Goal: Information Seeking & Learning: Learn about a topic

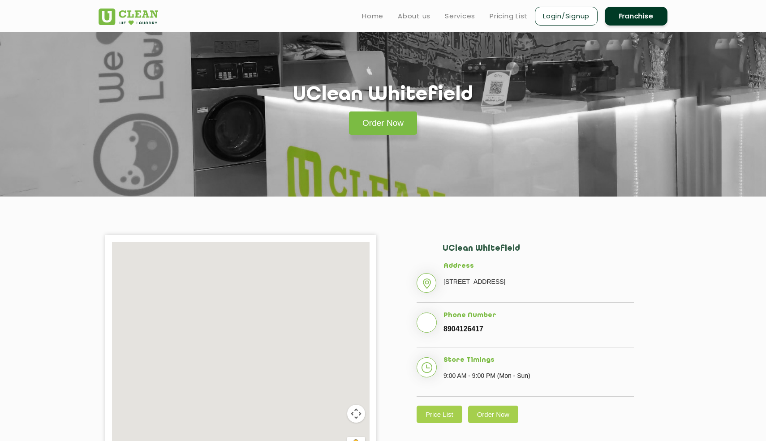
scroll to position [5, 0]
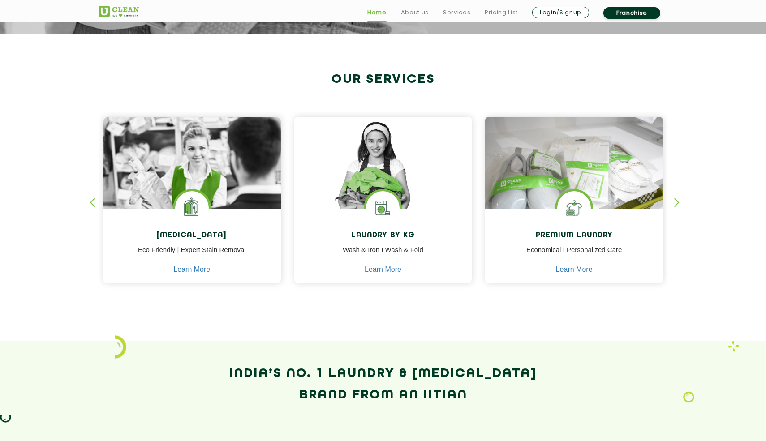
scroll to position [347, 0]
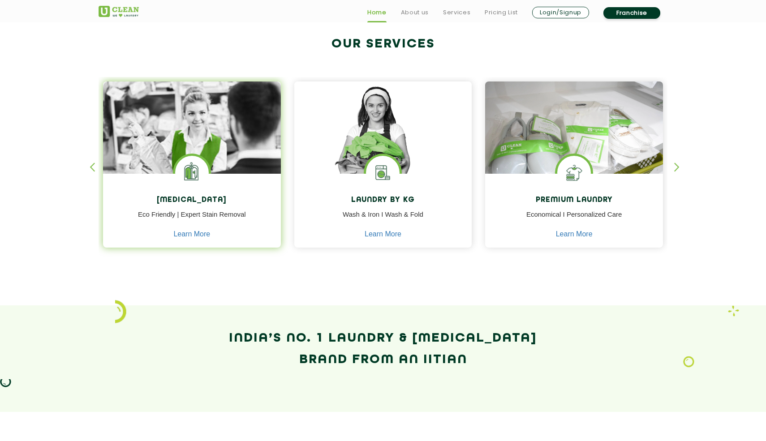
click at [188, 226] on p "Eco Friendly | Expert Stain Removal" at bounding box center [192, 220] width 164 height 20
click at [192, 234] on link "Learn More" at bounding box center [191, 234] width 37 height 8
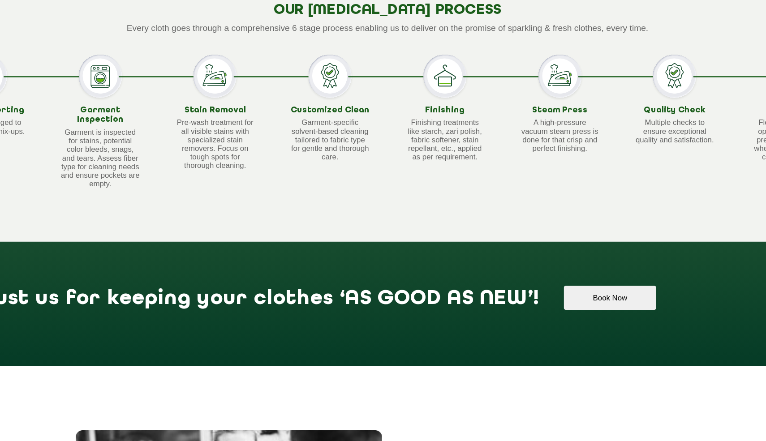
scroll to position [641, 0]
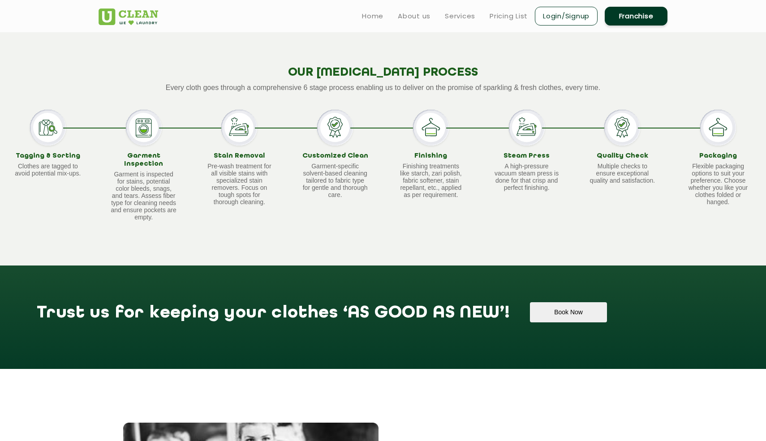
click at [417, 198] on p "Finishing treatments like starch, zari polish, fabric softener, stain repellant…" at bounding box center [430, 181] width 67 height 36
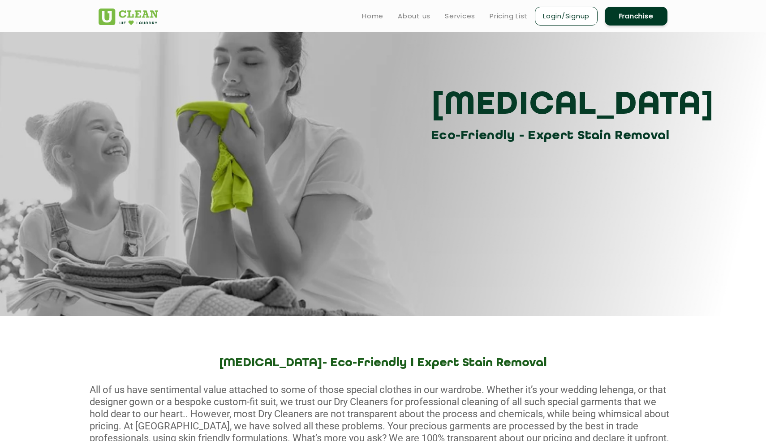
scroll to position [0, 0]
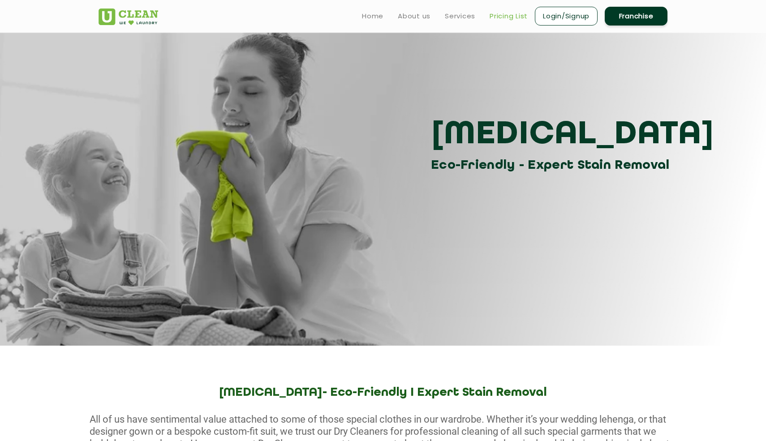
click at [493, 19] on link "Pricing List" at bounding box center [508, 16] width 38 height 11
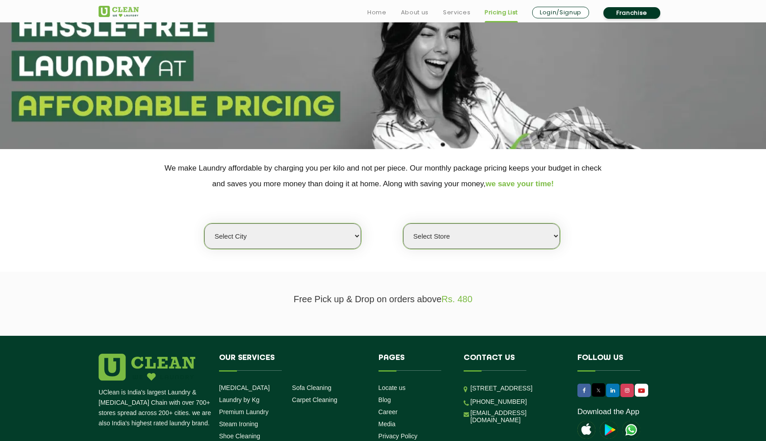
scroll to position [61, 0]
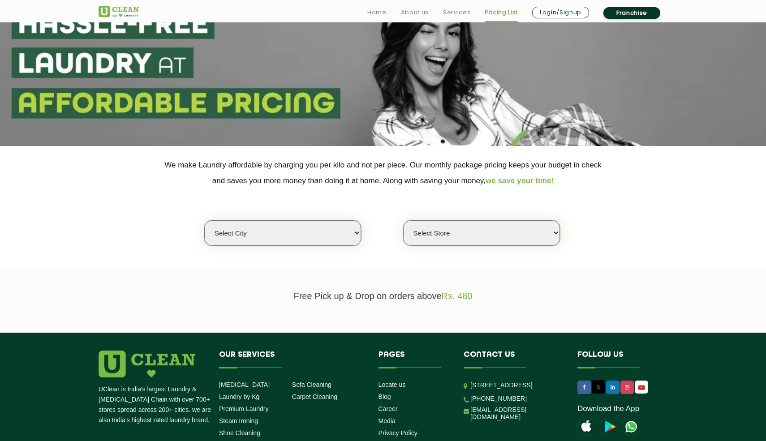
click at [271, 232] on select "Select city [GEOGRAPHIC_DATA] [GEOGRAPHIC_DATA] [GEOGRAPHIC_DATA] [GEOGRAPHIC_D…" at bounding box center [282, 233] width 157 height 26
select select "76"
click at [204, 220] on select "Select city [GEOGRAPHIC_DATA] [GEOGRAPHIC_DATA] [GEOGRAPHIC_DATA] [GEOGRAPHIC_D…" at bounding box center [282, 233] width 157 height 26
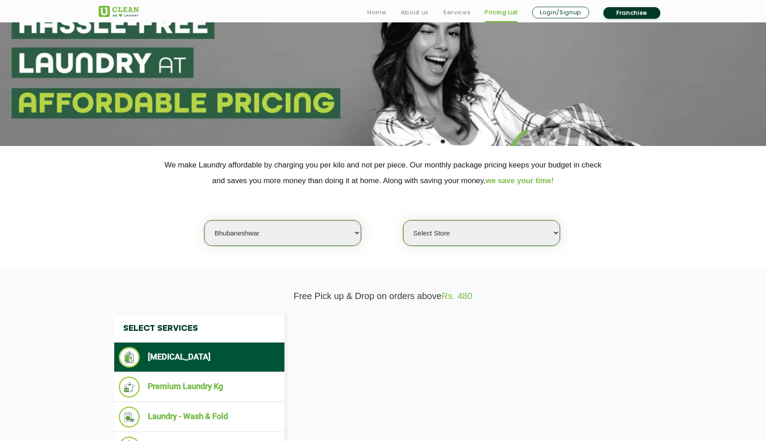
select select "0"
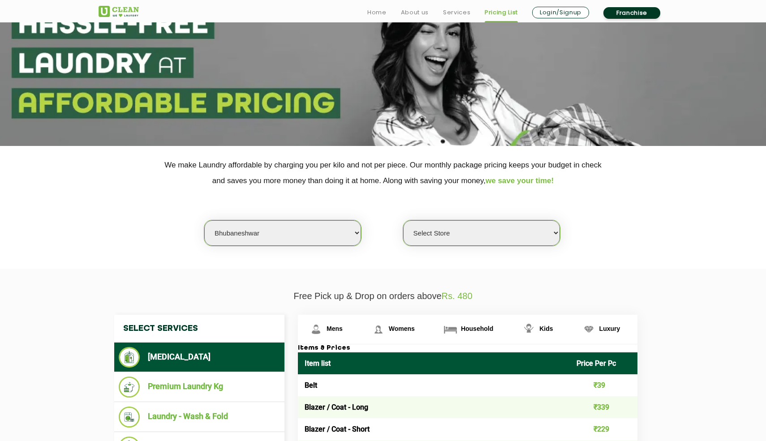
click at [281, 232] on select "Select city [GEOGRAPHIC_DATA] [GEOGRAPHIC_DATA] [GEOGRAPHIC_DATA] [GEOGRAPHIC_D…" at bounding box center [282, 233] width 157 height 26
select select "11"
click at [204, 220] on select "Select city [GEOGRAPHIC_DATA] [GEOGRAPHIC_DATA] [GEOGRAPHIC_DATA] [GEOGRAPHIC_D…" at bounding box center [282, 233] width 157 height 26
click at [452, 237] on select "Select Store UClean Anna Nagar UClean Navalur UClean Chitlapakkam UClean Urrapa…" at bounding box center [481, 233] width 157 height 26
select select "310"
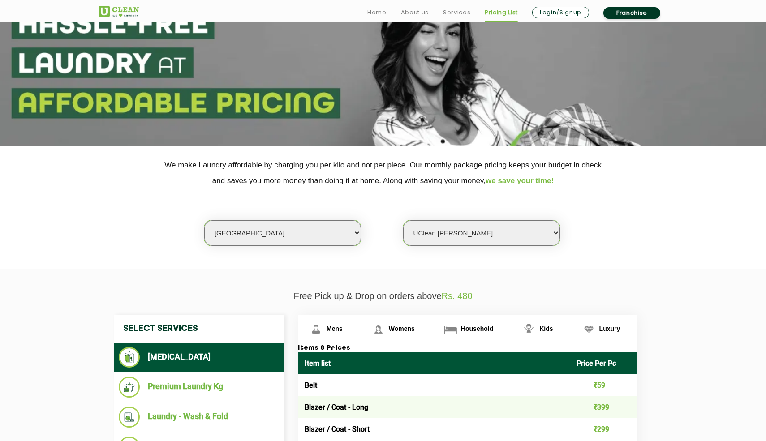
click at [403, 220] on select "Select Store UClean Anna Nagar UClean Navalur UClean Chitlapakkam UClean Urrapa…" at bounding box center [481, 233] width 157 height 26
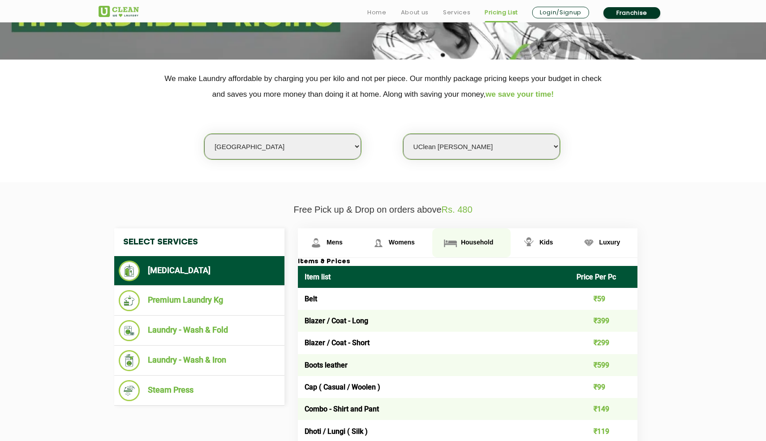
scroll to position [151, 0]
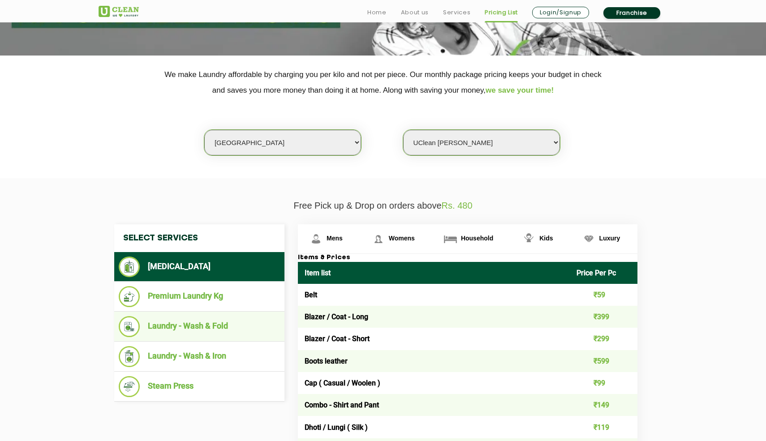
click at [190, 334] on li "Laundry - Wash & Fold" at bounding box center [199, 326] width 161 height 21
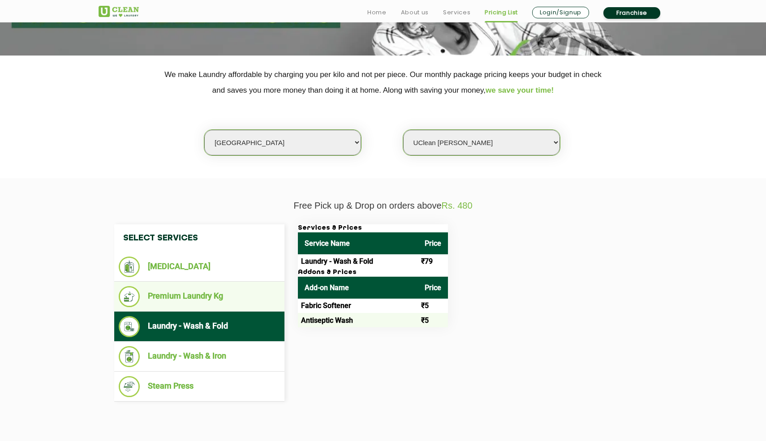
click at [233, 302] on li "Premium Laundry Kg" at bounding box center [199, 296] width 161 height 21
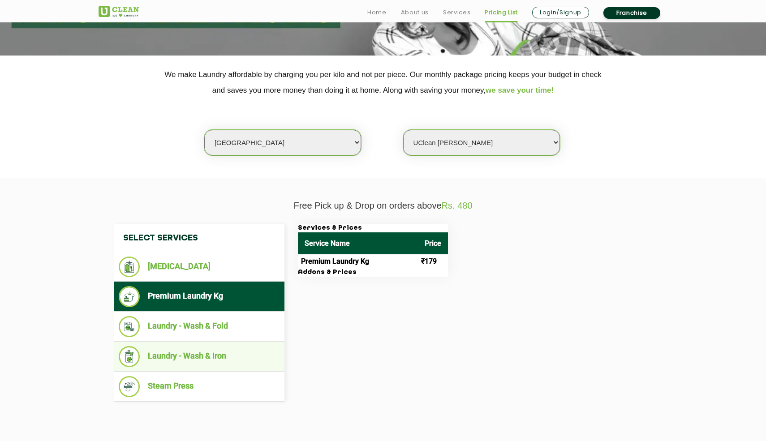
click at [230, 357] on li "Laundry - Wash & Iron" at bounding box center [199, 356] width 161 height 21
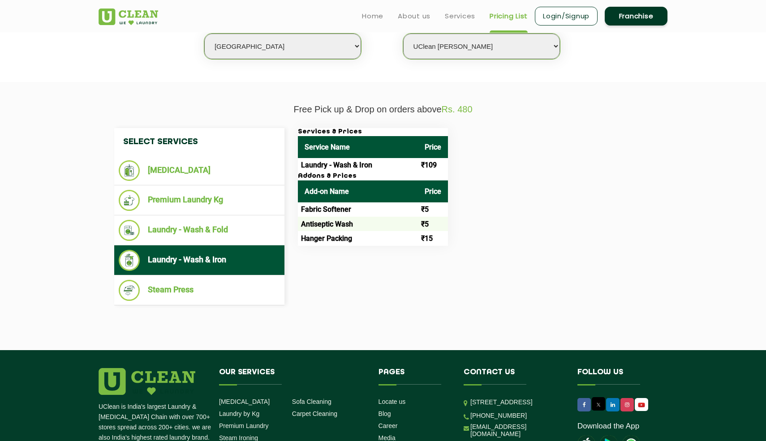
scroll to position [242, 0]
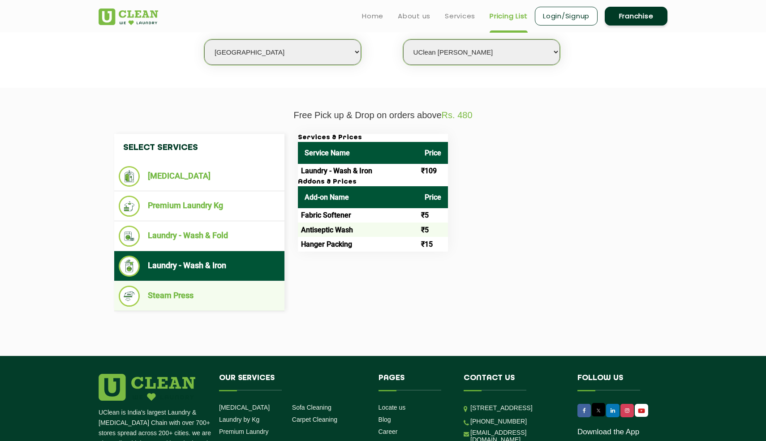
click at [182, 301] on li "Steam Press" at bounding box center [199, 296] width 161 height 21
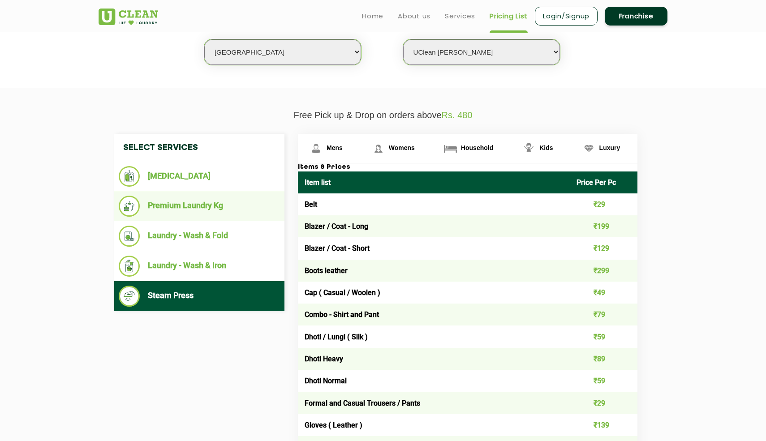
click at [188, 203] on li "Premium Laundry Kg" at bounding box center [199, 206] width 161 height 21
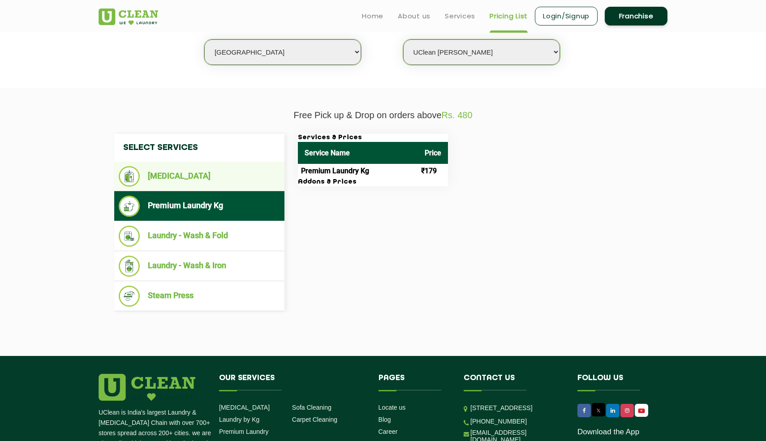
click at [214, 180] on li "[MEDICAL_DATA]" at bounding box center [199, 176] width 161 height 21
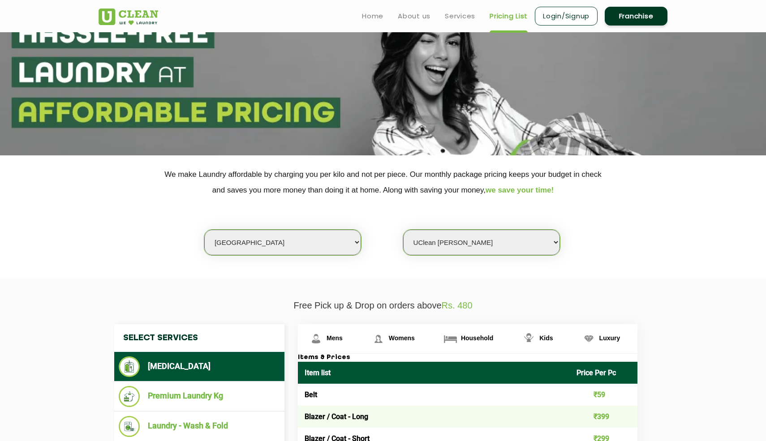
scroll to position [0, 0]
